Goal: Task Accomplishment & Management: Use online tool/utility

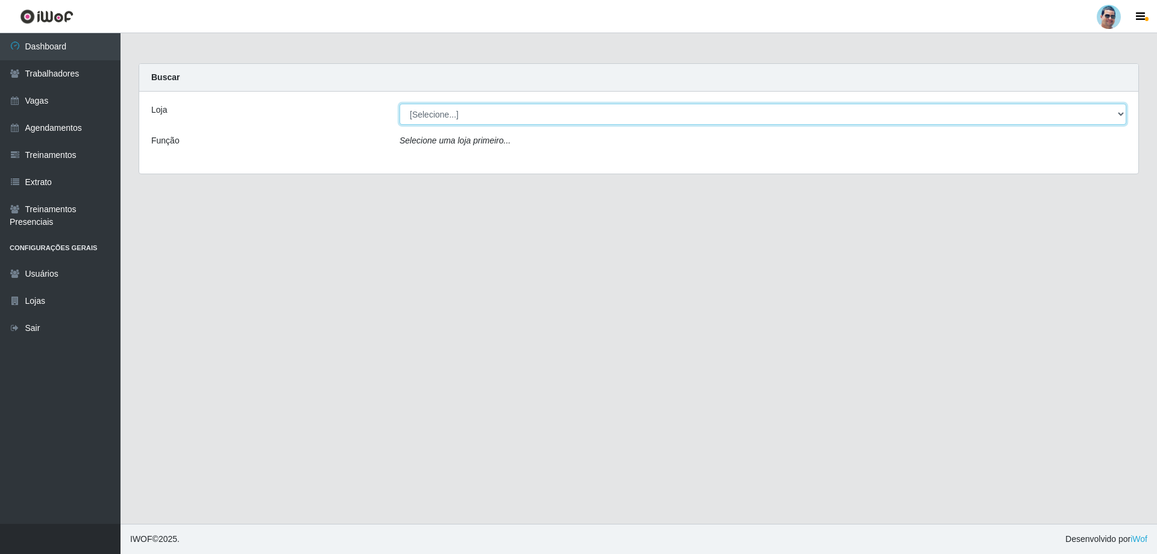
click at [489, 116] on select "[Selecione...] Mercadinho Extrabom" at bounding box center [762, 114] width 726 height 21
select select "175"
click at [399, 104] on select "[Selecione...] Mercadinho Extrabom" at bounding box center [762, 114] width 726 height 21
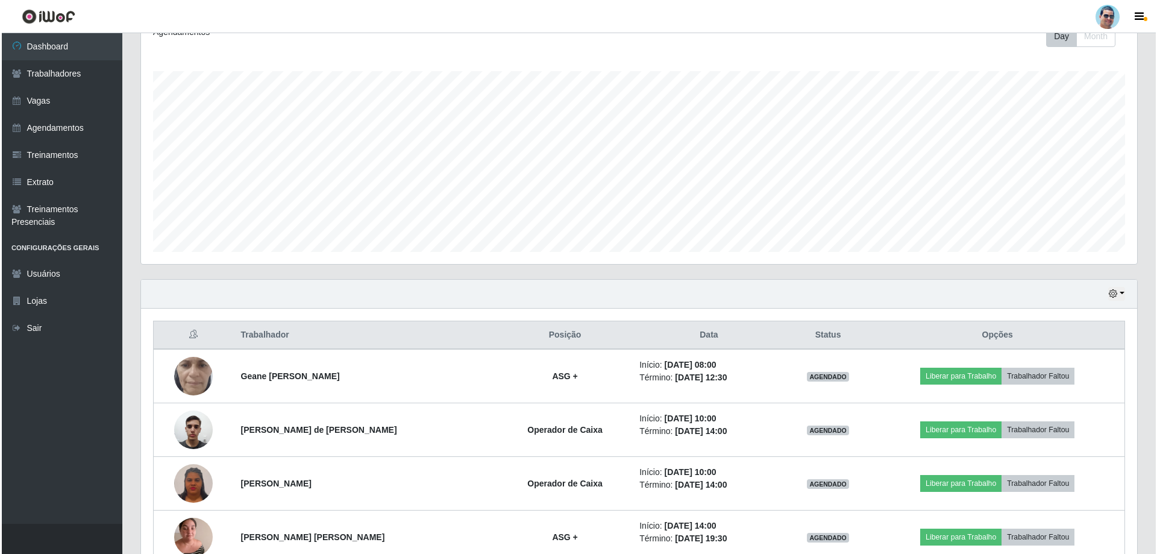
scroll to position [301, 0]
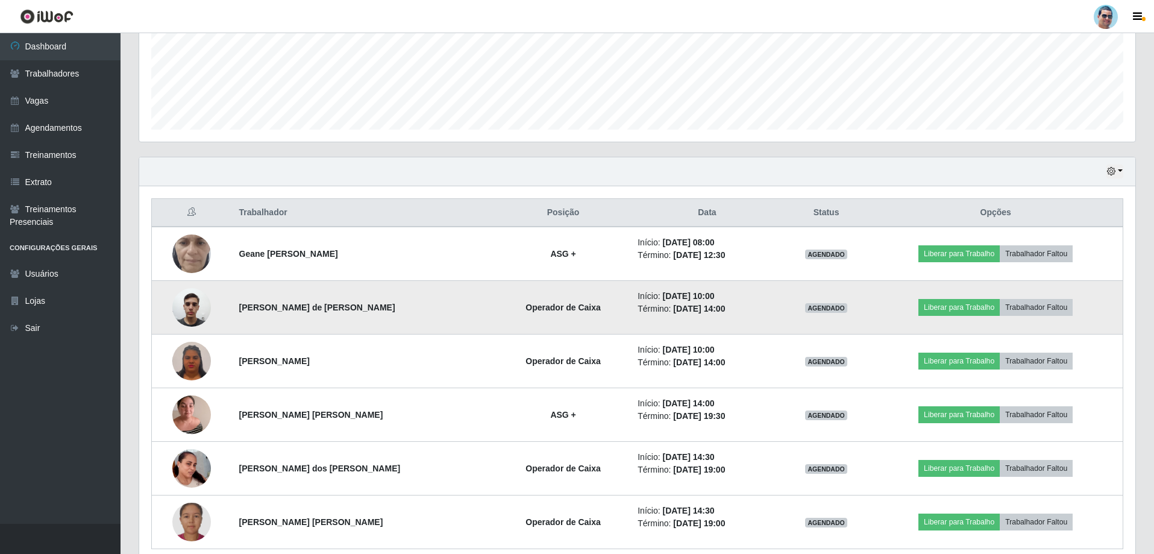
click at [197, 306] on img at bounding box center [191, 306] width 39 height 51
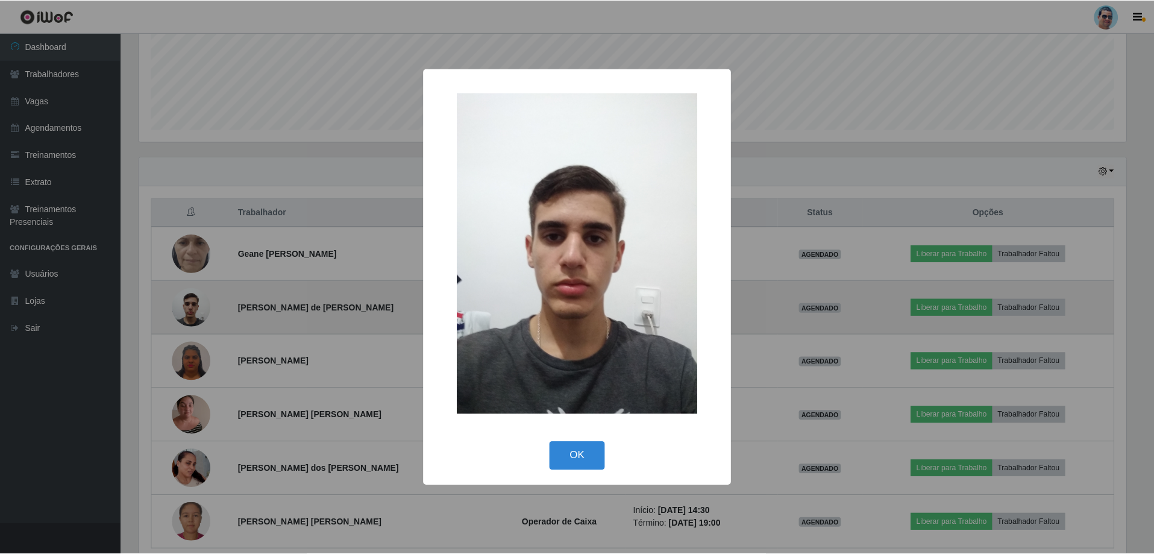
scroll to position [250, 990]
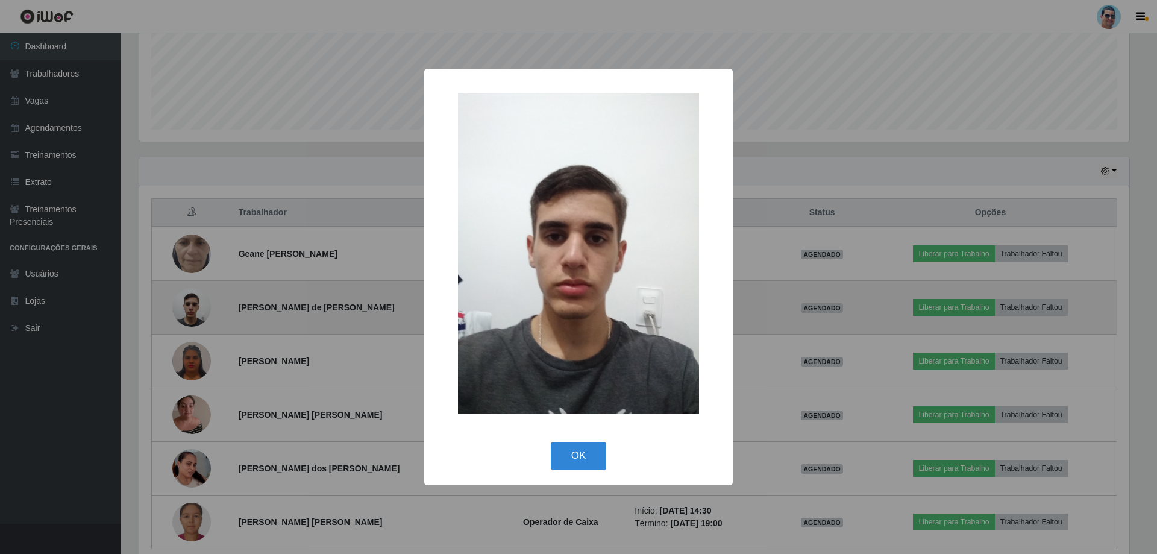
click at [197, 306] on div "× OK Cancel" at bounding box center [578, 277] width 1157 height 554
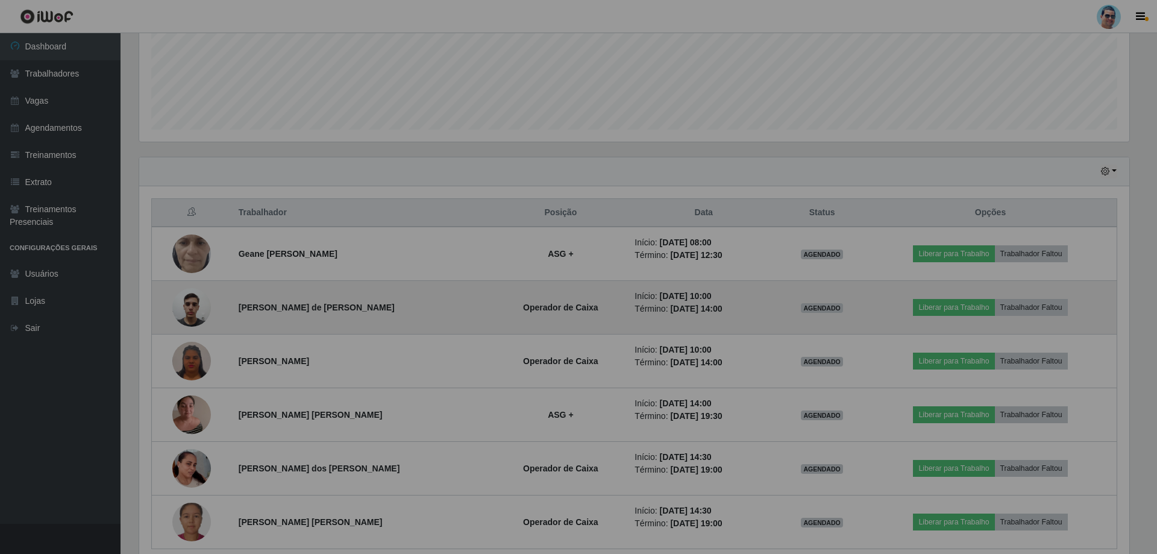
scroll to position [250, 996]
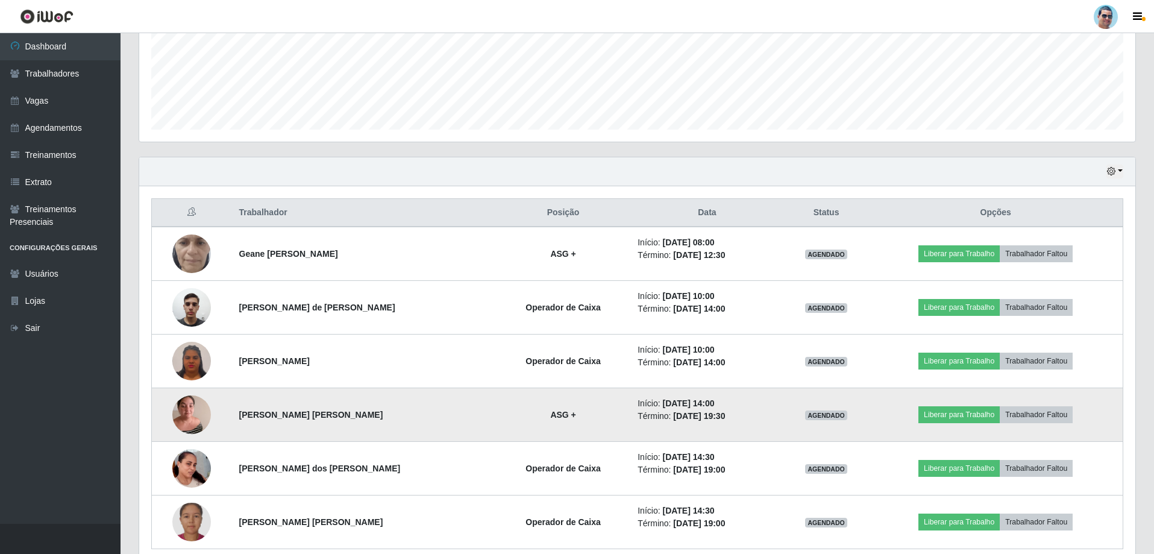
click at [192, 406] on img at bounding box center [191, 414] width 39 height 51
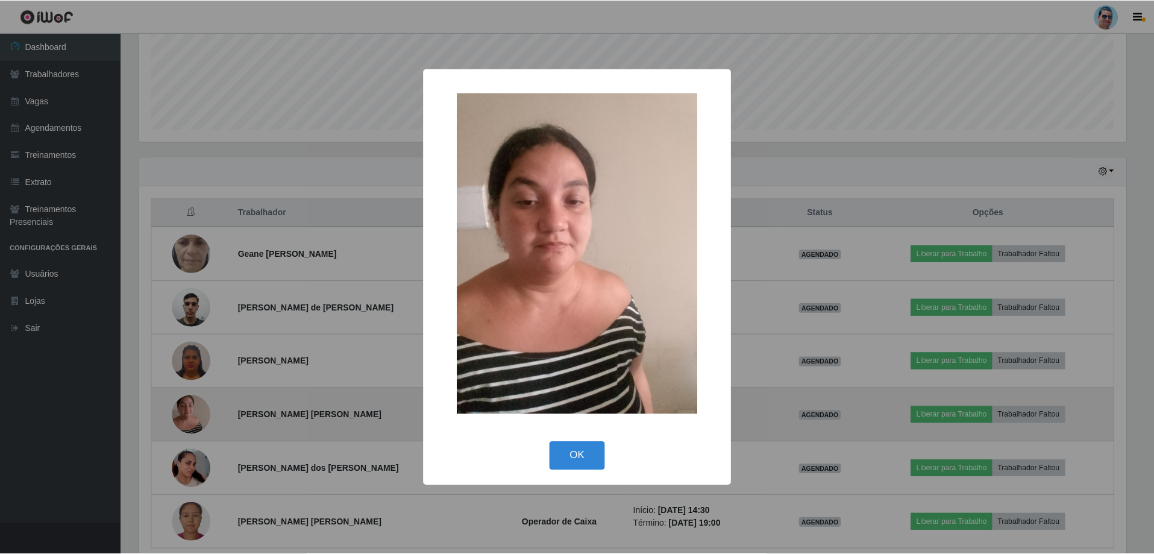
scroll to position [250, 990]
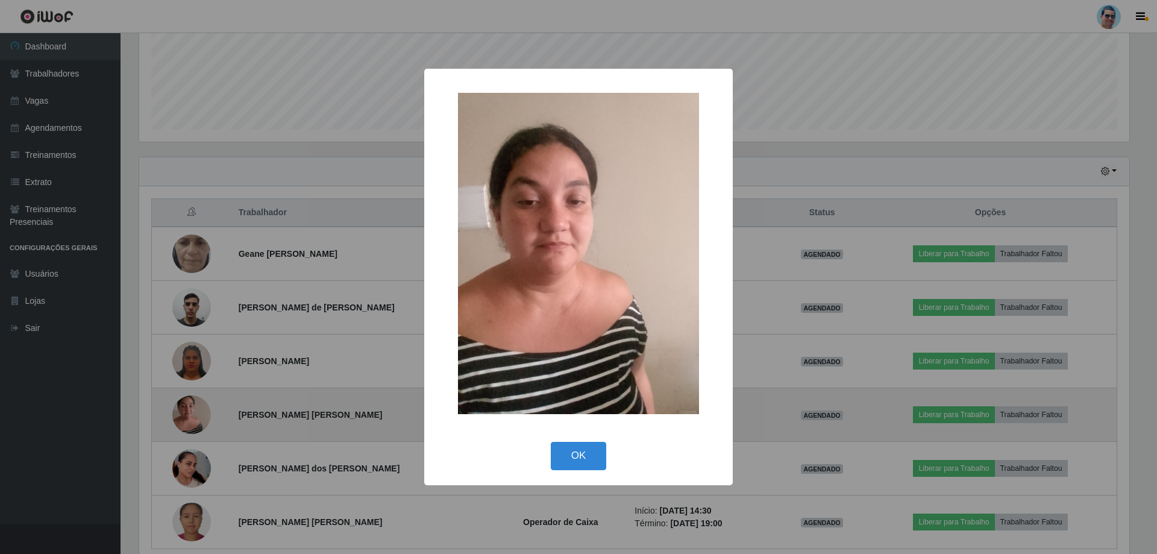
click at [192, 406] on div "× OK Cancel" at bounding box center [578, 277] width 1157 height 554
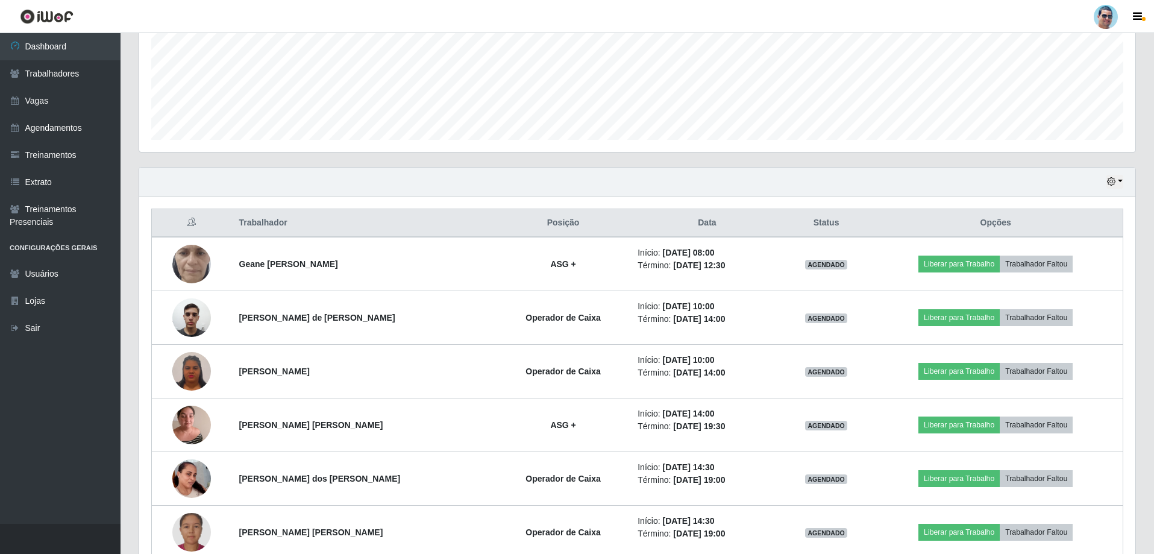
scroll to position [173, 0]
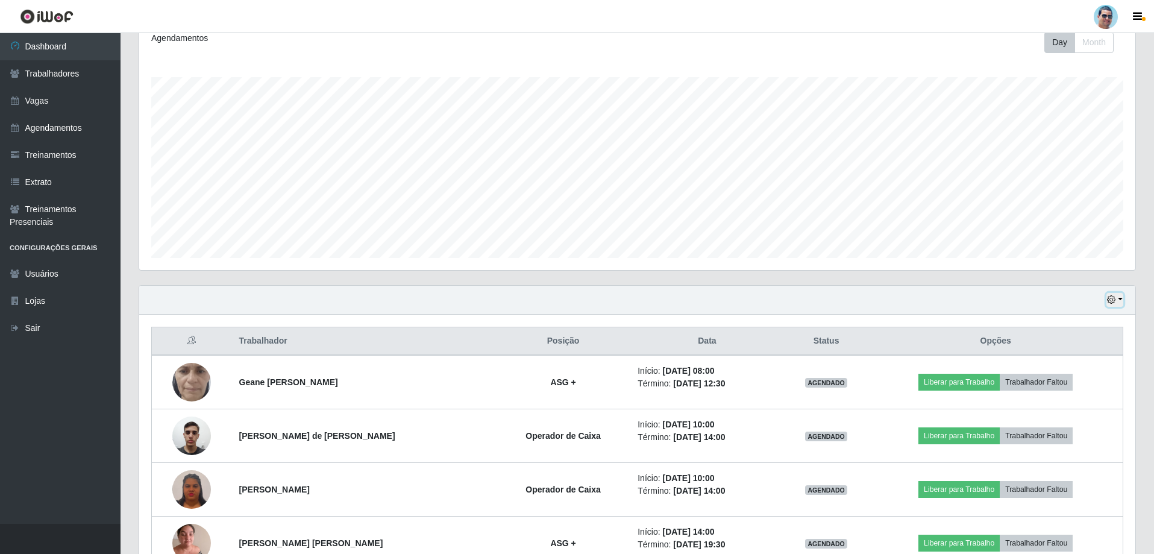
click at [1122, 301] on button "button" at bounding box center [1114, 300] width 17 height 14
click at [1073, 403] on button "1 Semana" at bounding box center [1074, 396] width 95 height 25
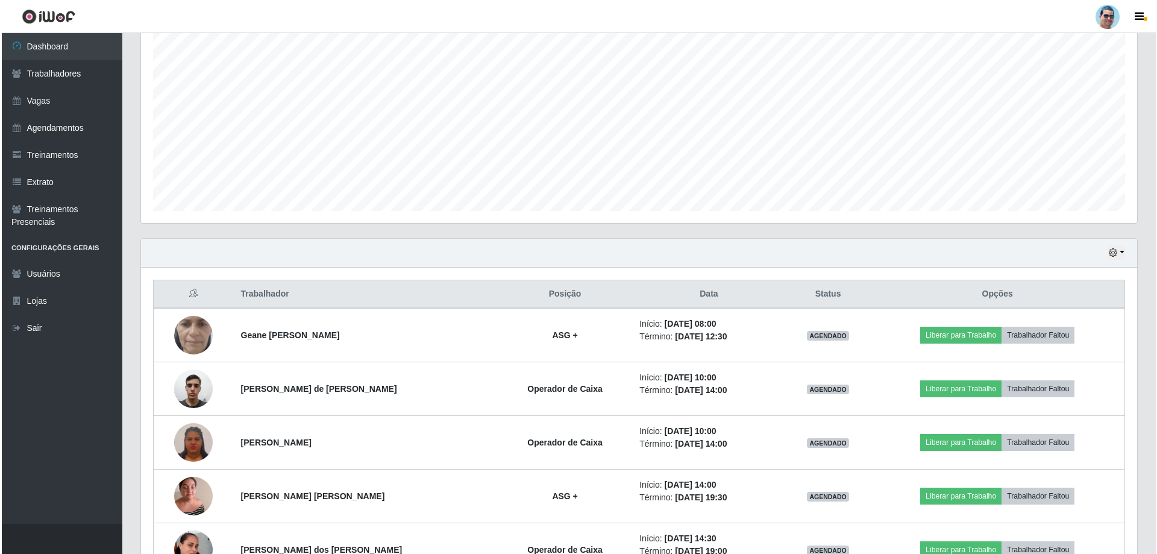
scroll to position [200, 0]
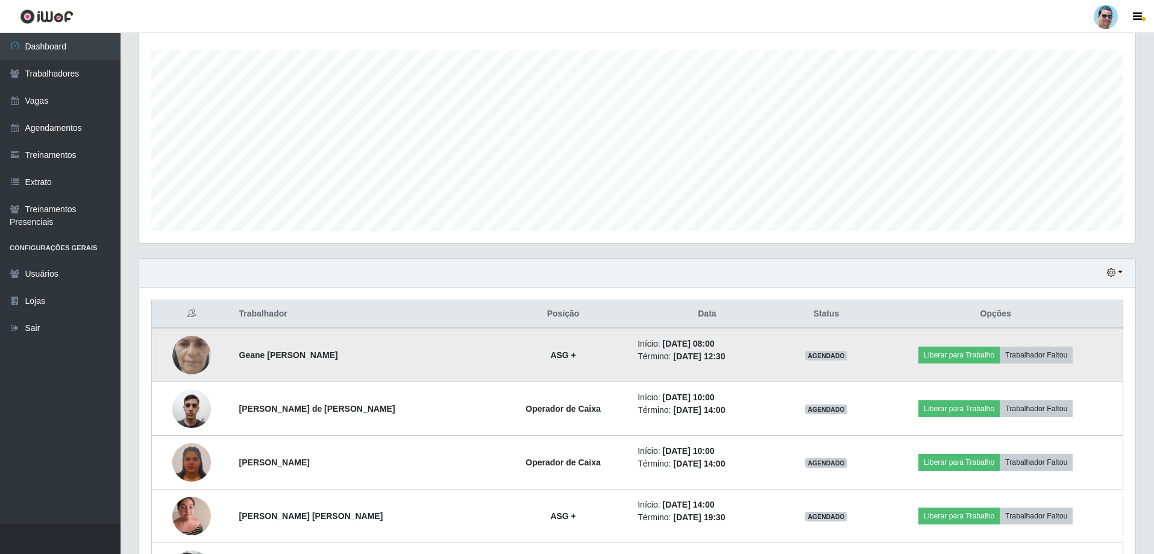
click at [200, 354] on img at bounding box center [191, 355] width 39 height 86
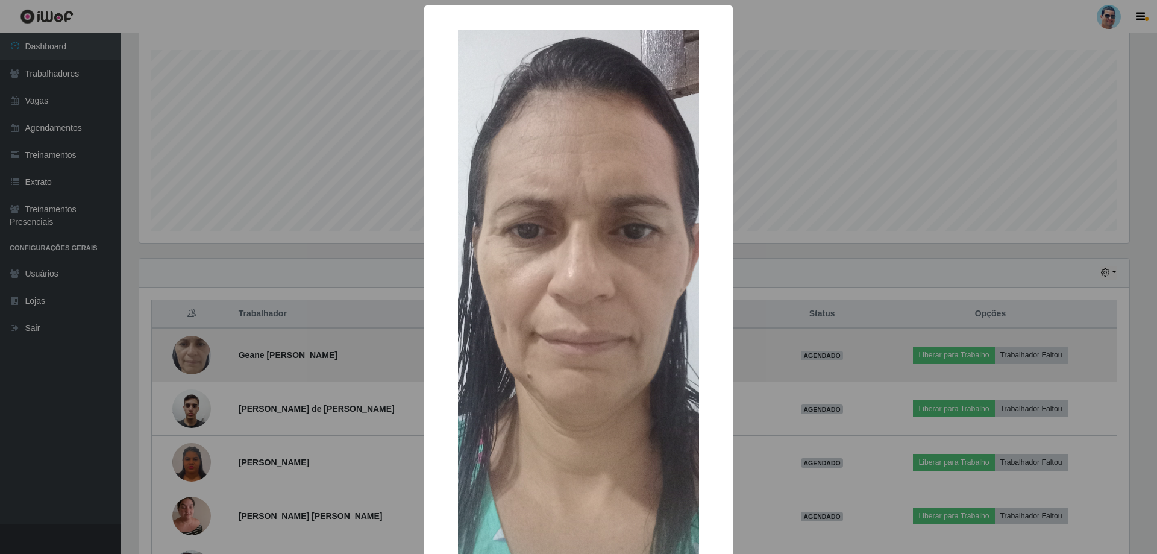
click at [200, 354] on div "× OK Cancel" at bounding box center [578, 277] width 1157 height 554
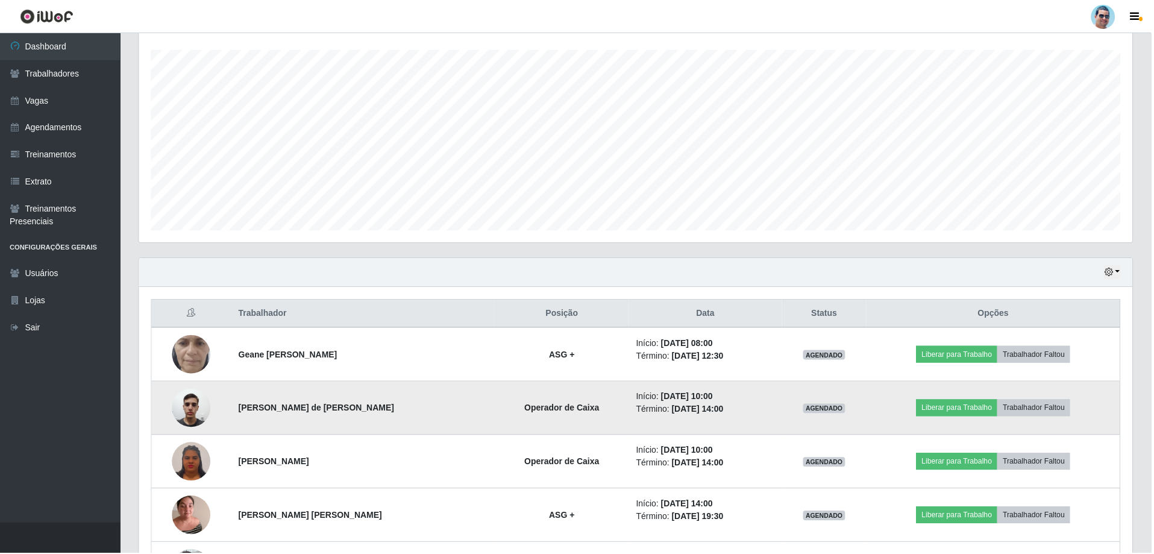
scroll to position [250, 996]
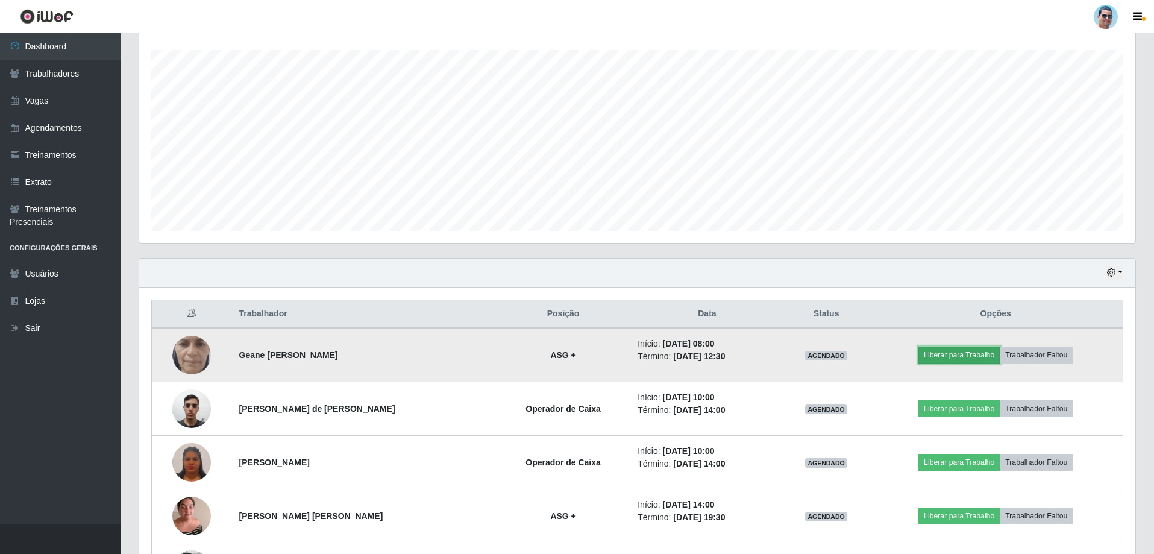
click at [970, 359] on button "Liberar para Trabalho" at bounding box center [958, 354] width 81 height 17
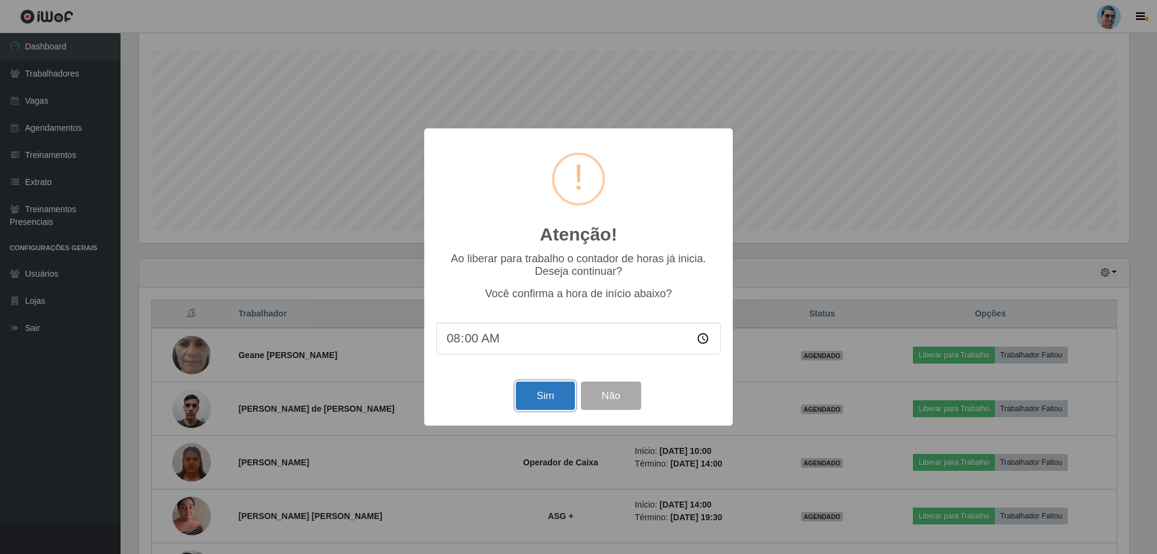
click at [555, 395] on button "Sim" at bounding box center [545, 395] width 58 height 28
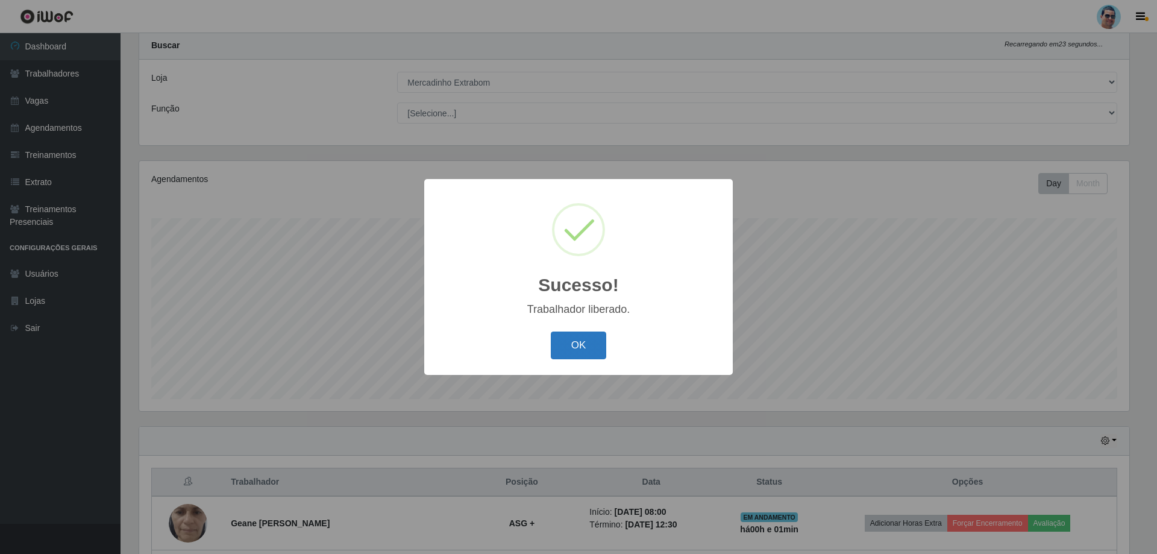
click at [589, 343] on button "OK" at bounding box center [579, 345] width 56 height 28
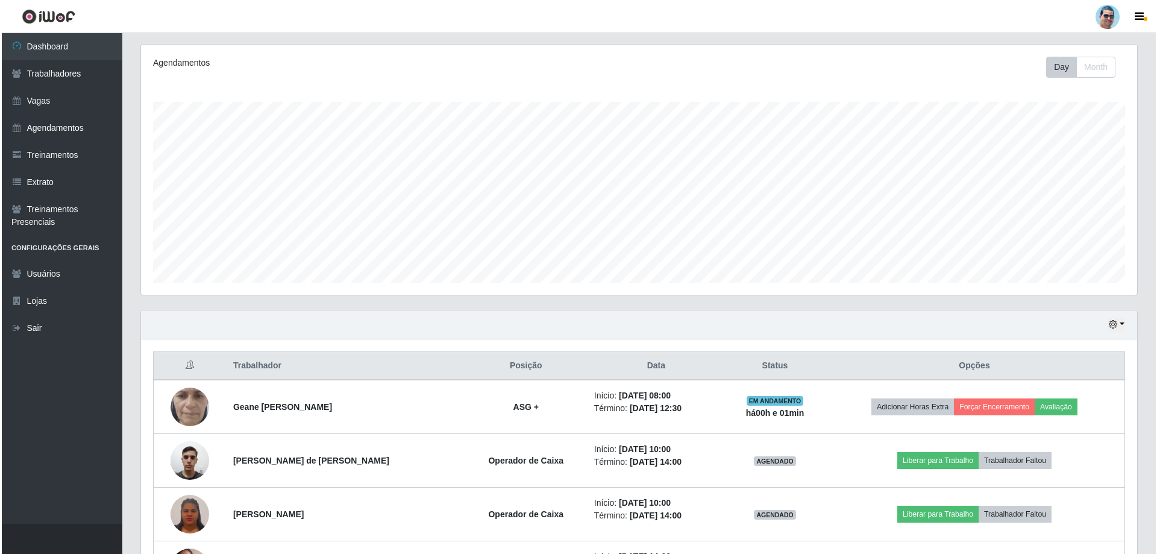
scroll to position [213, 0]
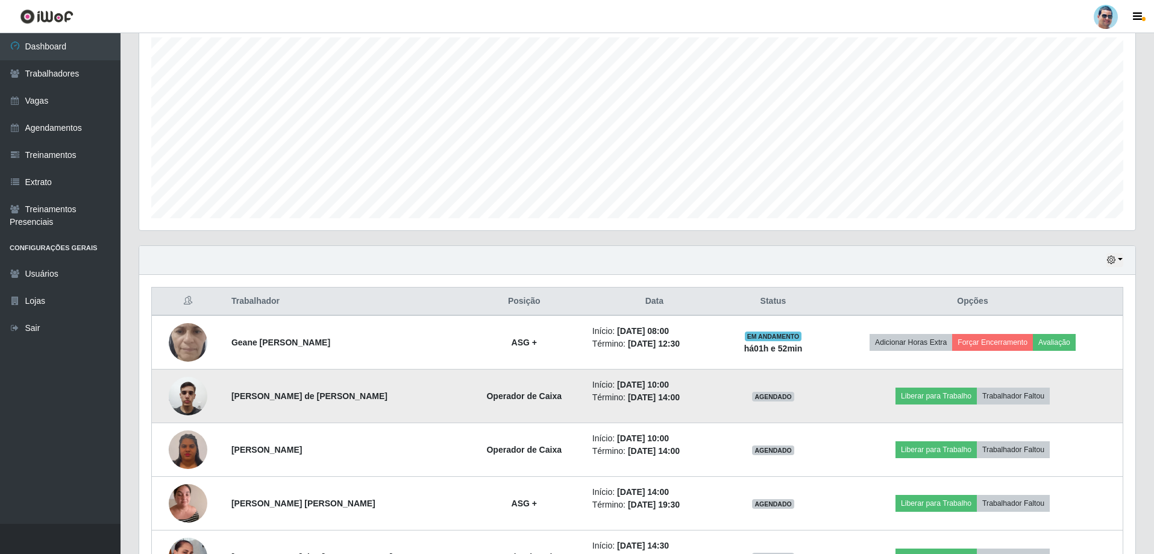
click at [188, 393] on img at bounding box center [188, 395] width 39 height 51
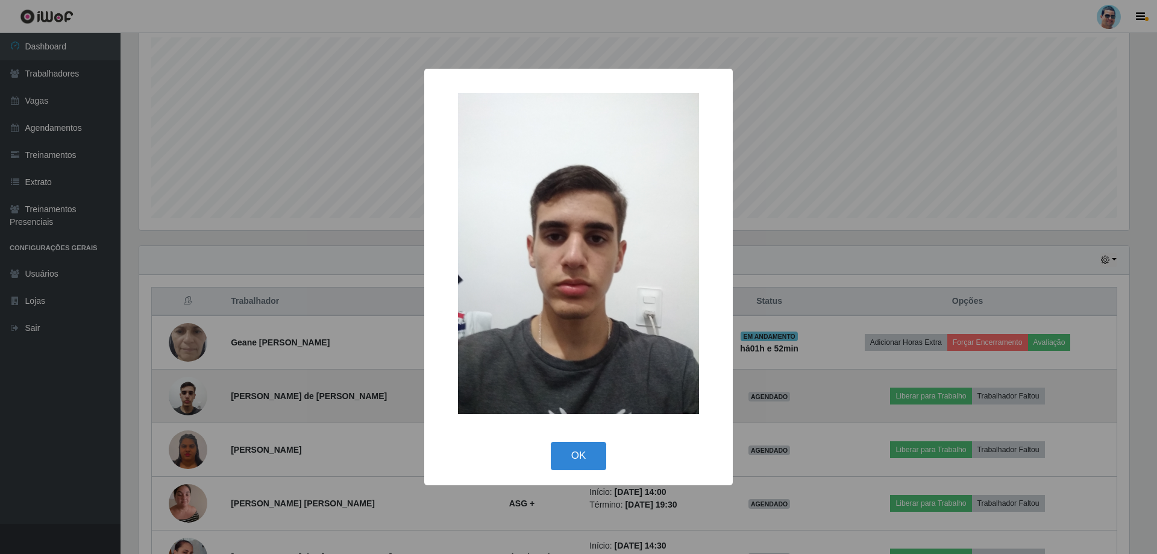
click at [188, 393] on div "× OK Cancel" at bounding box center [578, 277] width 1157 height 554
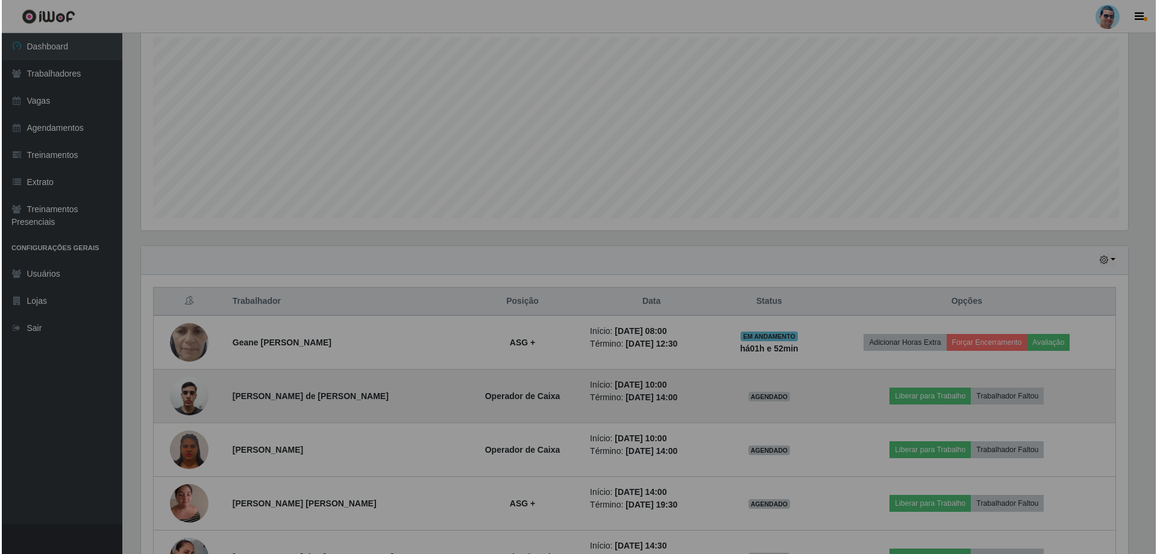
scroll to position [250, 996]
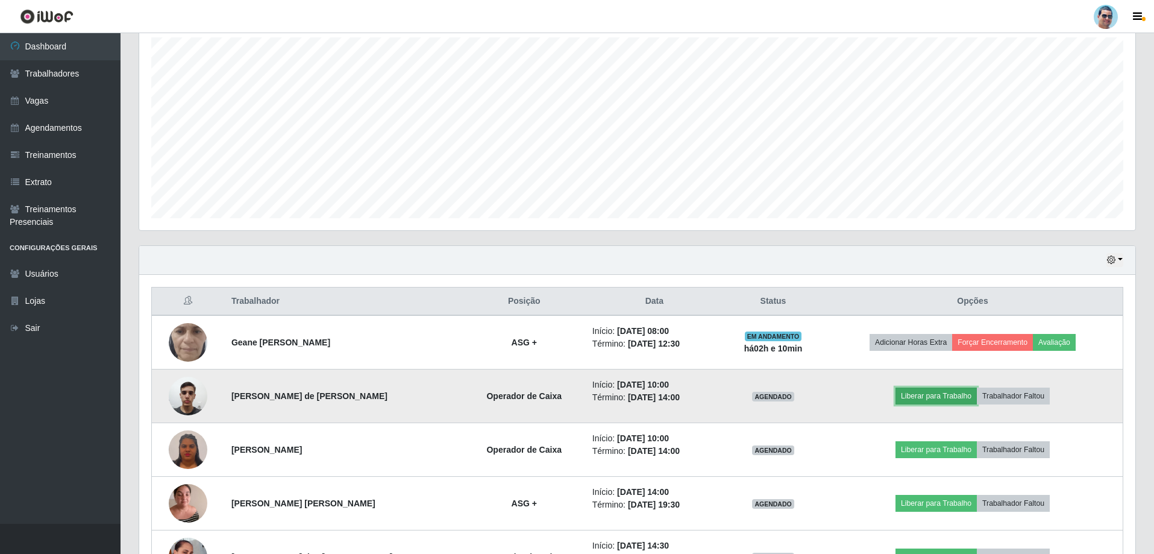
click at [910, 396] on button "Liberar para Trabalho" at bounding box center [935, 395] width 81 height 17
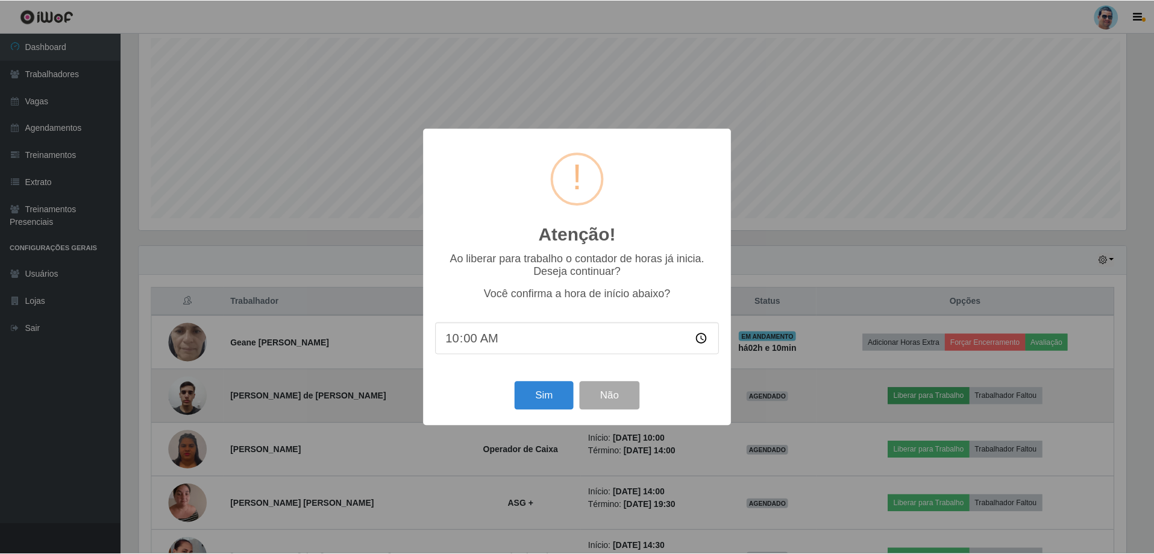
scroll to position [250, 990]
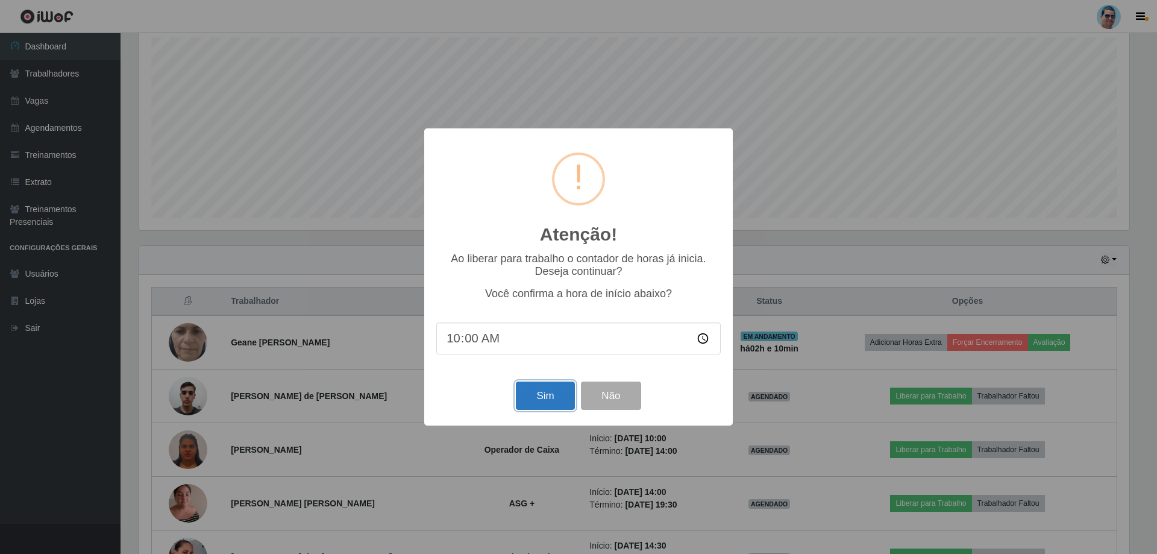
click at [531, 391] on button "Sim" at bounding box center [545, 395] width 58 height 28
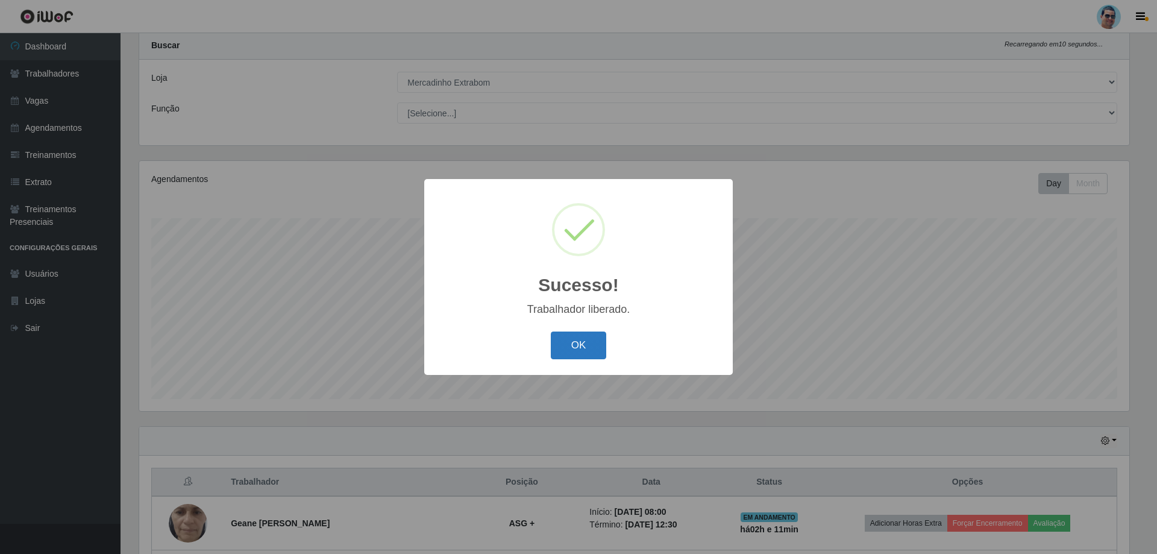
click at [592, 346] on button "OK" at bounding box center [579, 345] width 56 height 28
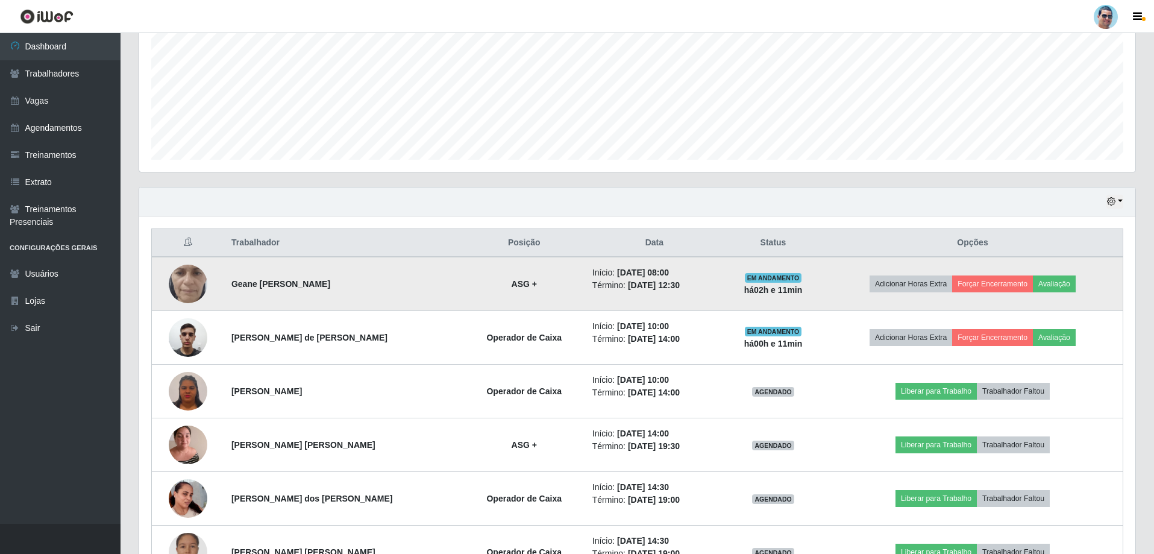
scroll to position [273, 0]
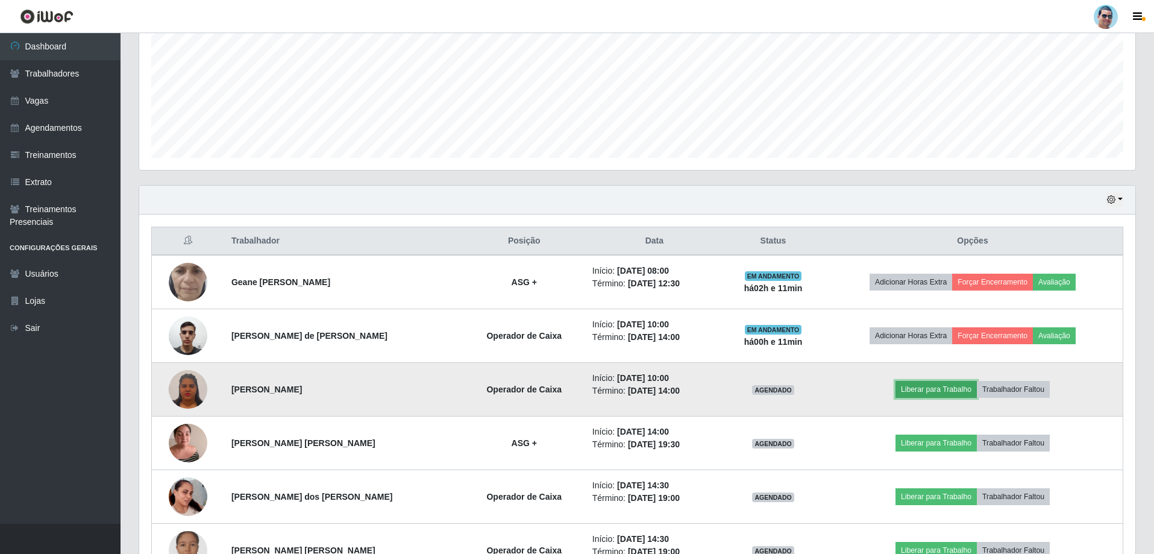
click at [926, 387] on button "Liberar para Trabalho" at bounding box center [935, 389] width 81 height 17
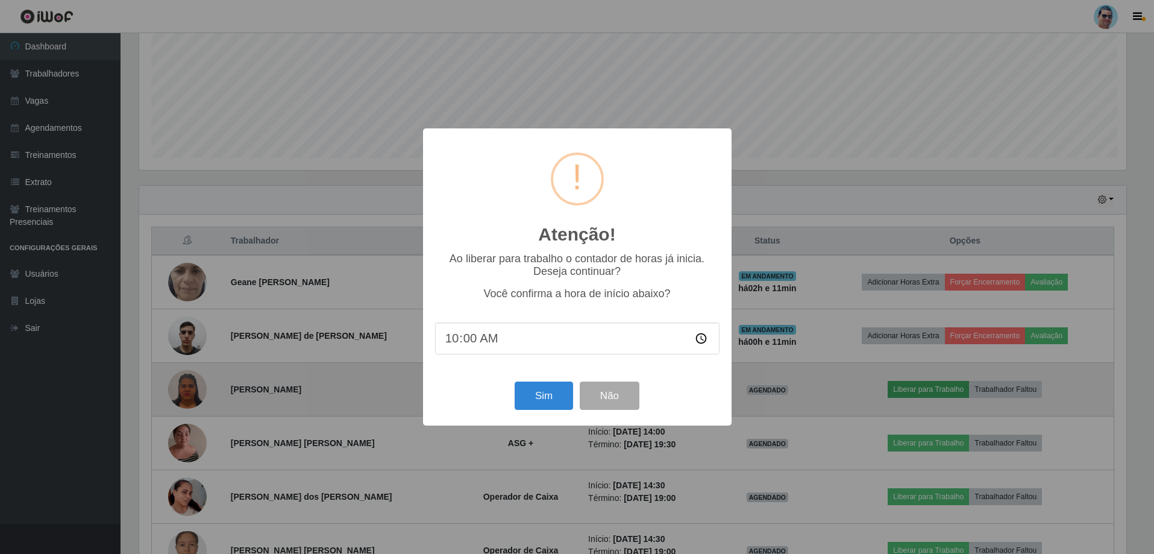
scroll to position [250, 990]
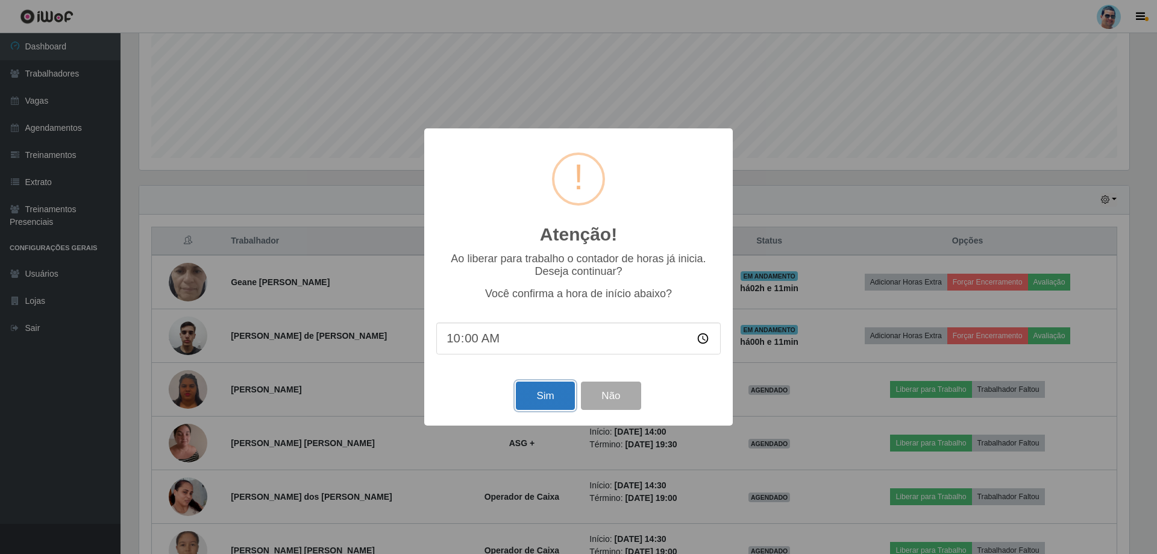
click at [537, 402] on button "Sim" at bounding box center [545, 395] width 58 height 28
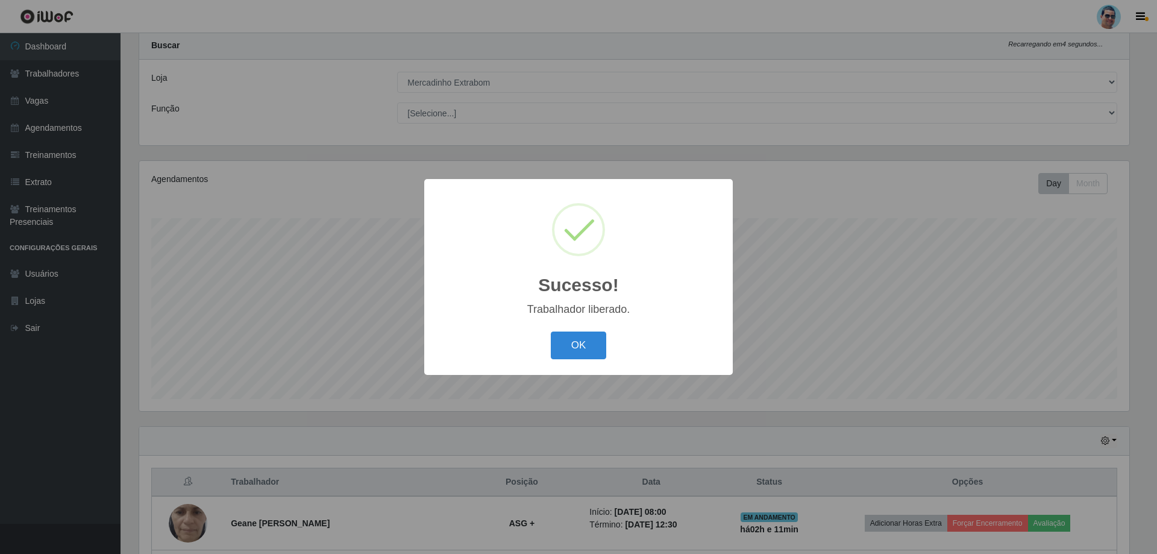
click at [606, 339] on div "OK Cancel" at bounding box center [578, 345] width 284 height 34
click at [560, 355] on button "OK" at bounding box center [579, 345] width 56 height 28
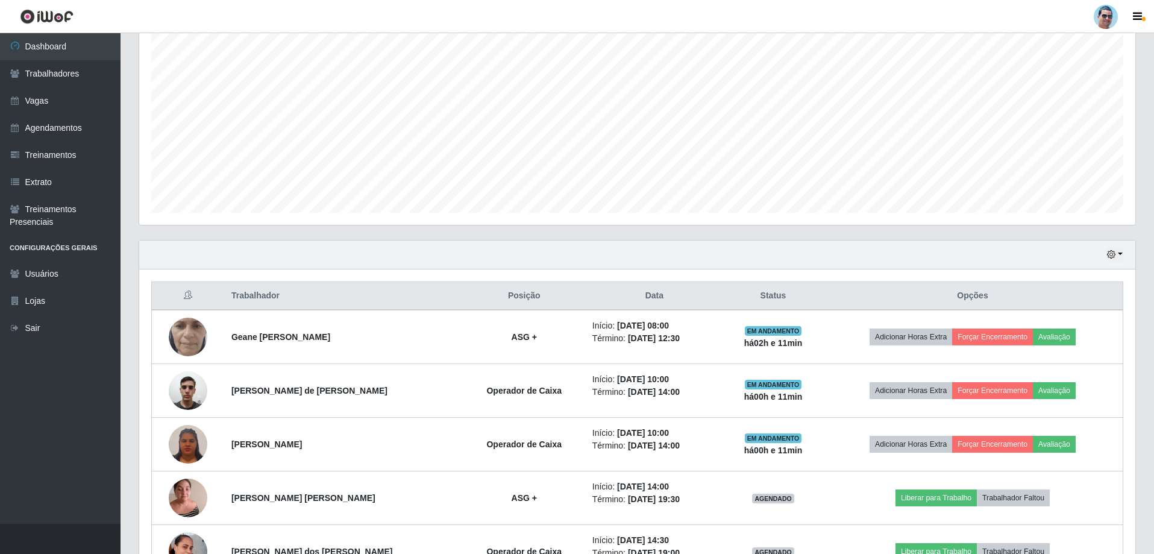
scroll to position [273, 0]
